Goal: Navigation & Orientation: Go to known website

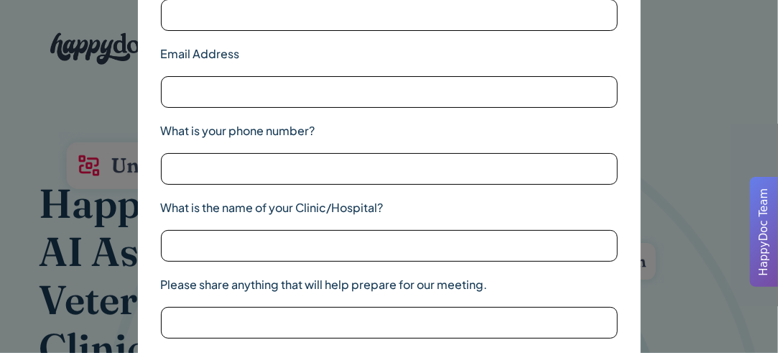
click at [715, 47] on div "Name Email Address What is your phone number? What is the name of your Clinic/H…" at bounding box center [389, 176] width 778 height 353
click at [631, 67] on div "Name Email Address What is your phone number? What is the name of your Clinic/H…" at bounding box center [389, 176] width 503 height 472
click at [746, 120] on div at bounding box center [748, 176] width 57 height 215
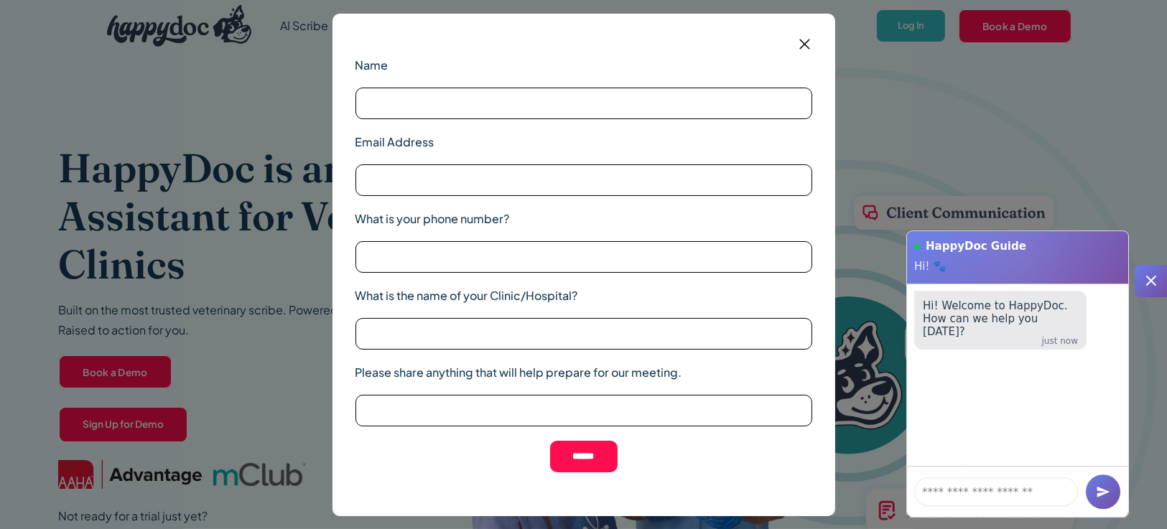
drag, startPoint x: 780, startPoint y: 21, endPoint x: 187, endPoint y: 271, distance: 643.2
click at [187, 271] on div "Name Email Address What is your phone number? What is the name of your Clinic/H…" at bounding box center [583, 264] width 1167 height 529
click at [777, 45] on img at bounding box center [805, 44] width 18 height 18
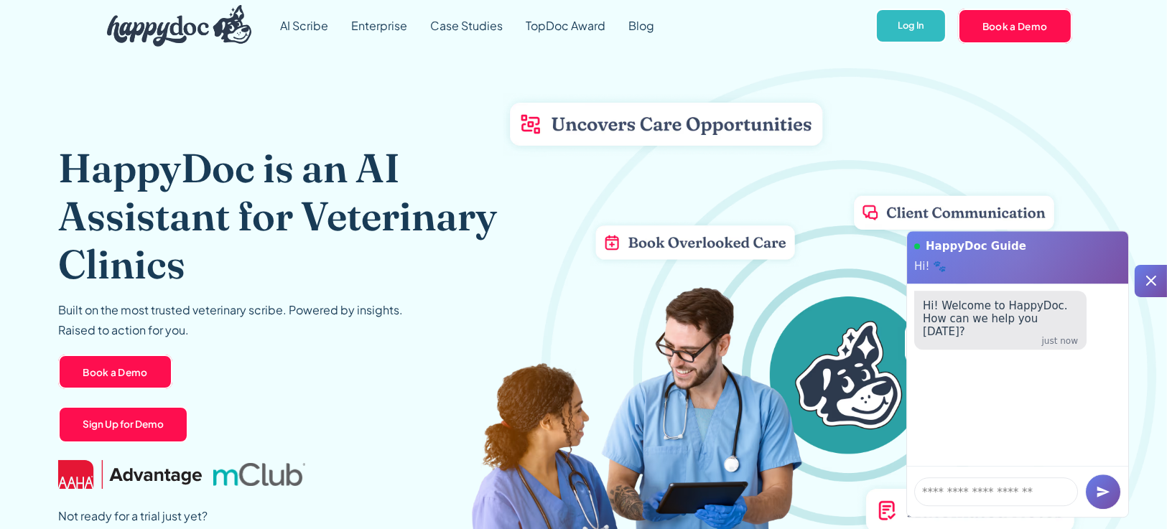
click at [777, 279] on icon at bounding box center [1150, 280] width 17 height 17
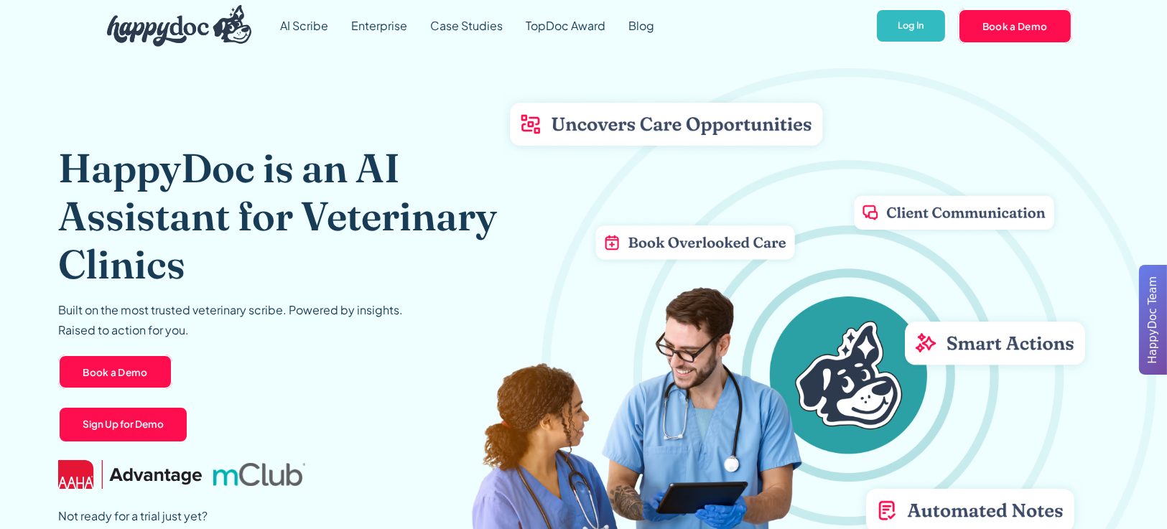
click at [777, 279] on div "HappyDoc Team" at bounding box center [1153, 320] width 17 height 99
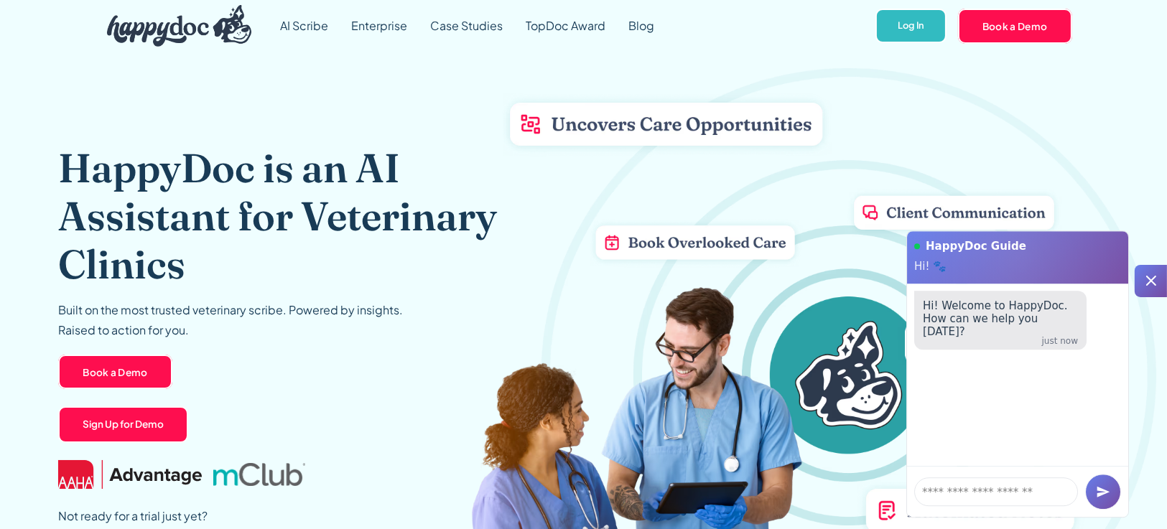
click at [777, 149] on div at bounding box center [1030, 265] width 273 height 325
click at [777, 283] on icon at bounding box center [1151, 281] width 10 height 10
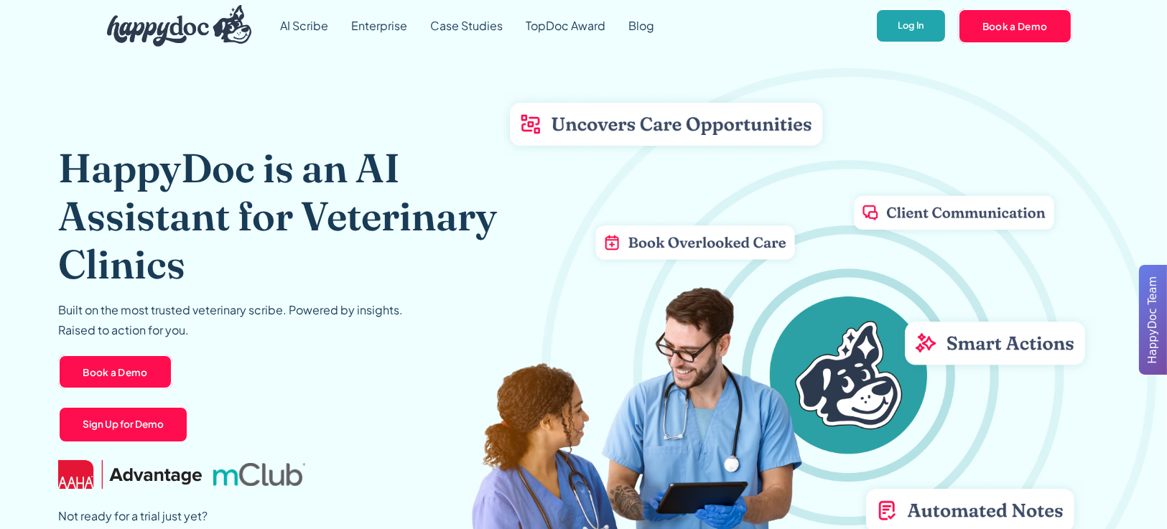
click at [777, 9] on link "Log In" at bounding box center [910, 26] width 71 height 35
